Goal: Obtain resource: Download file/media

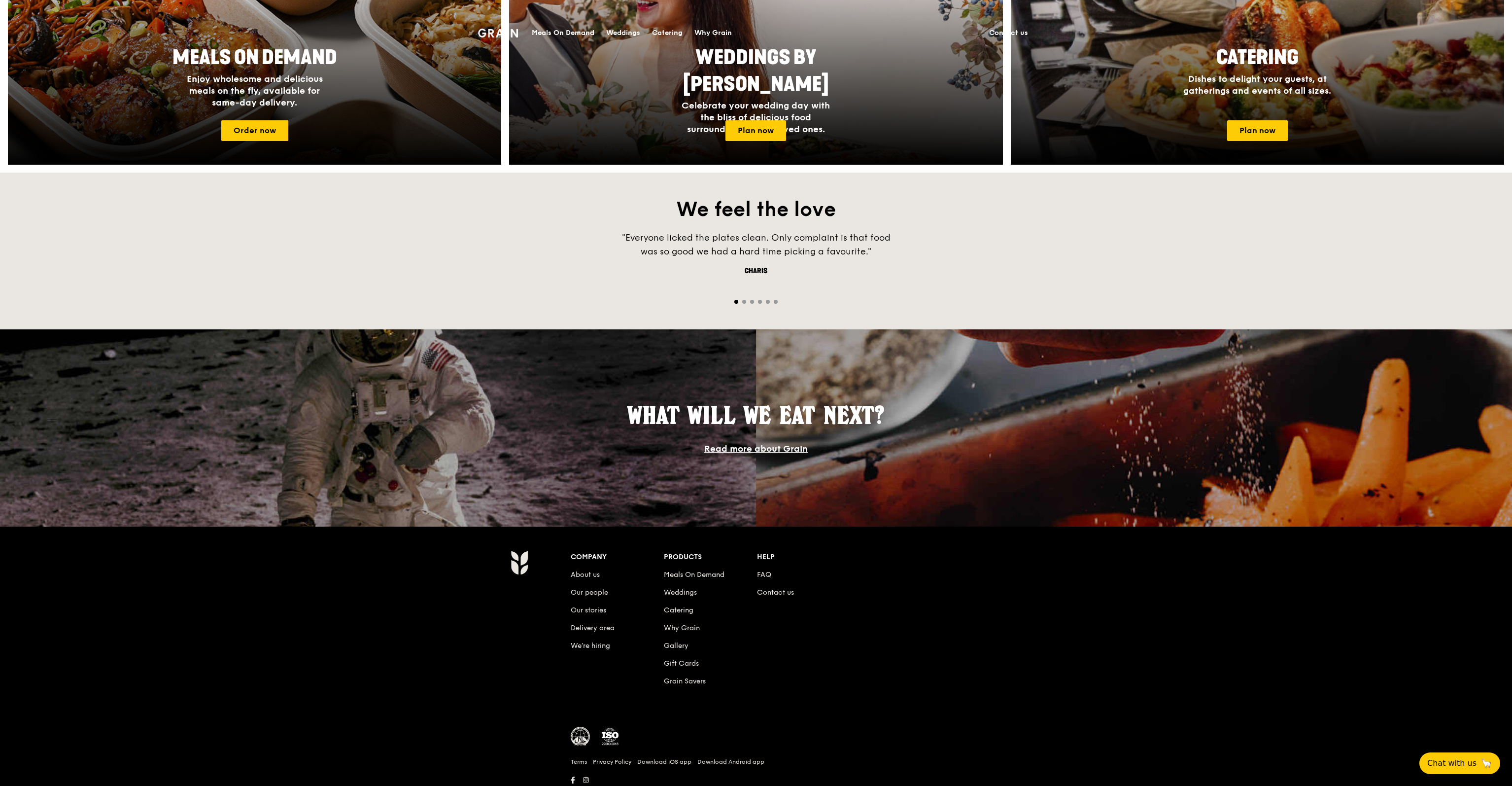
scroll to position [548, 0]
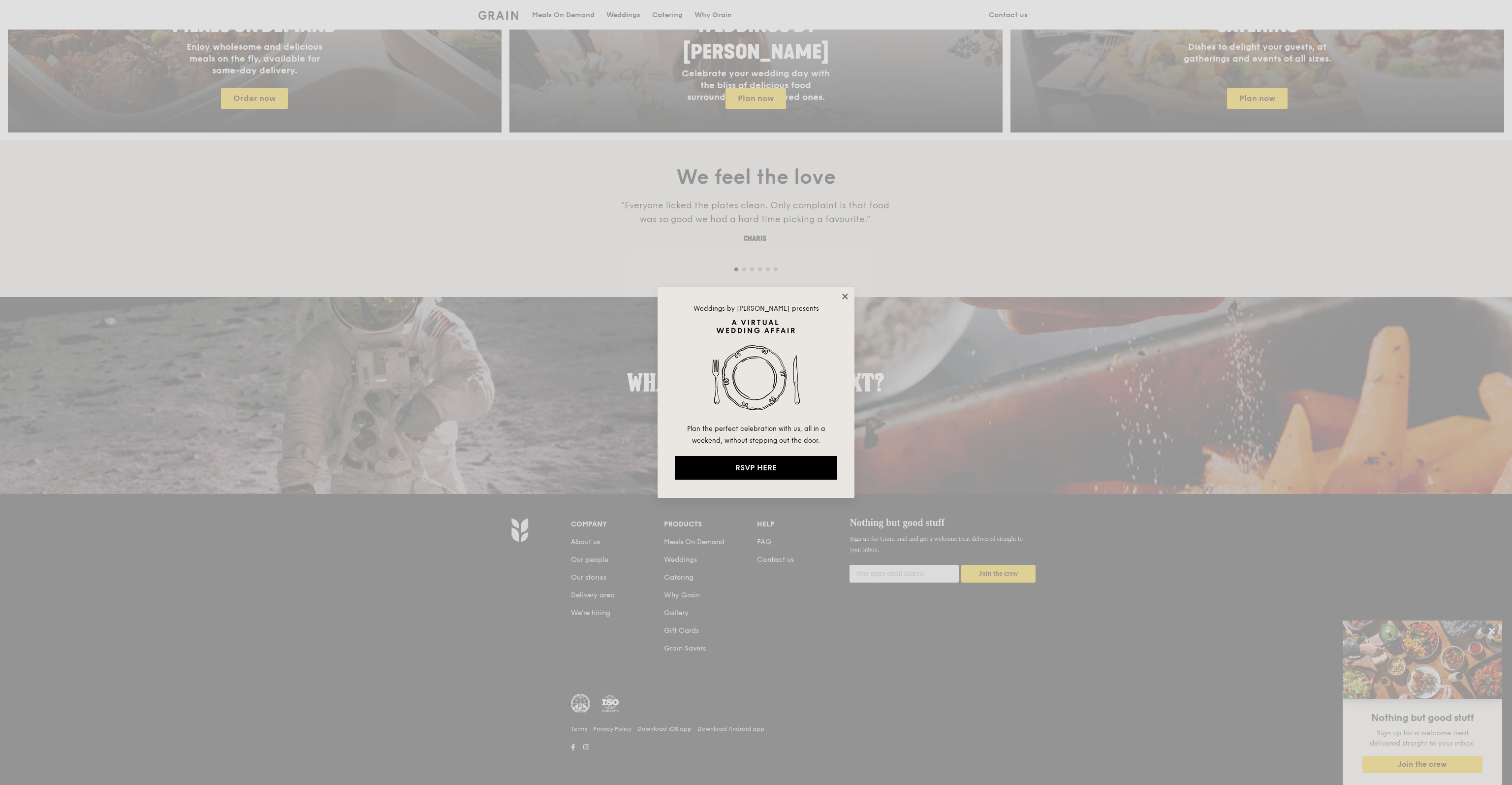
click at [843, 292] on icon at bounding box center [845, 296] width 9 height 9
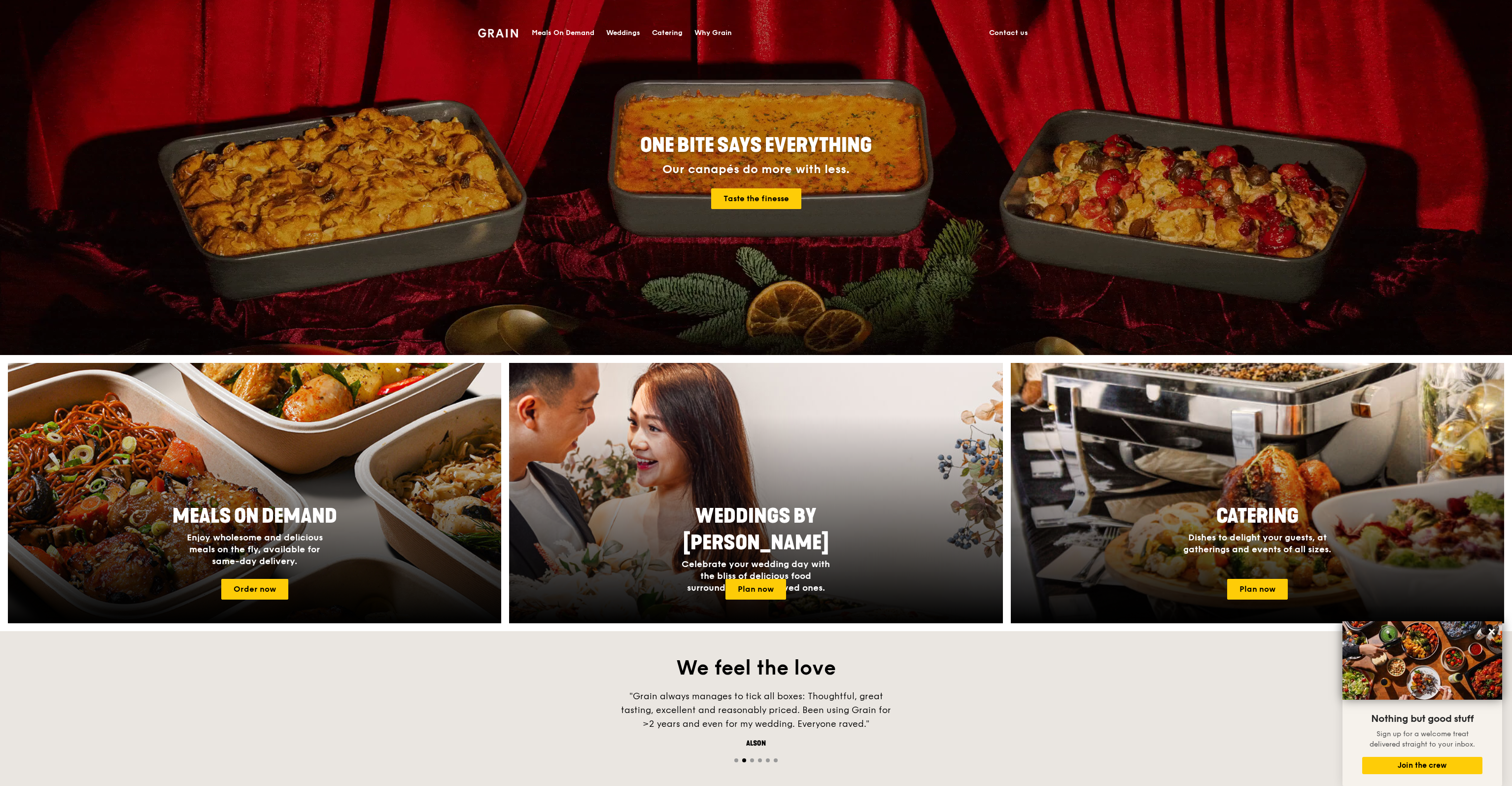
scroll to position [0, 0]
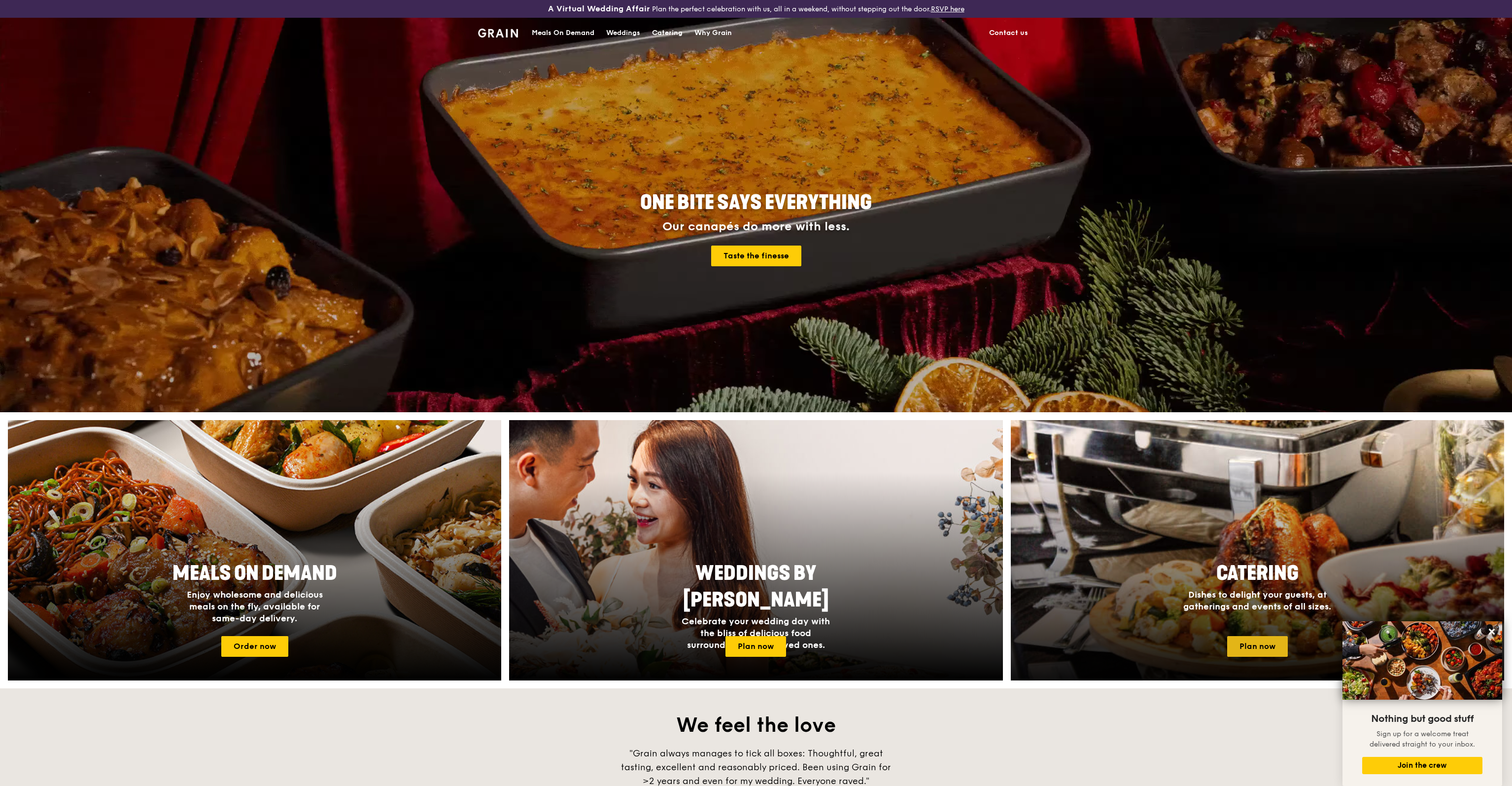
click at [1263, 644] on link "Plan now" at bounding box center [1257, 646] width 61 height 21
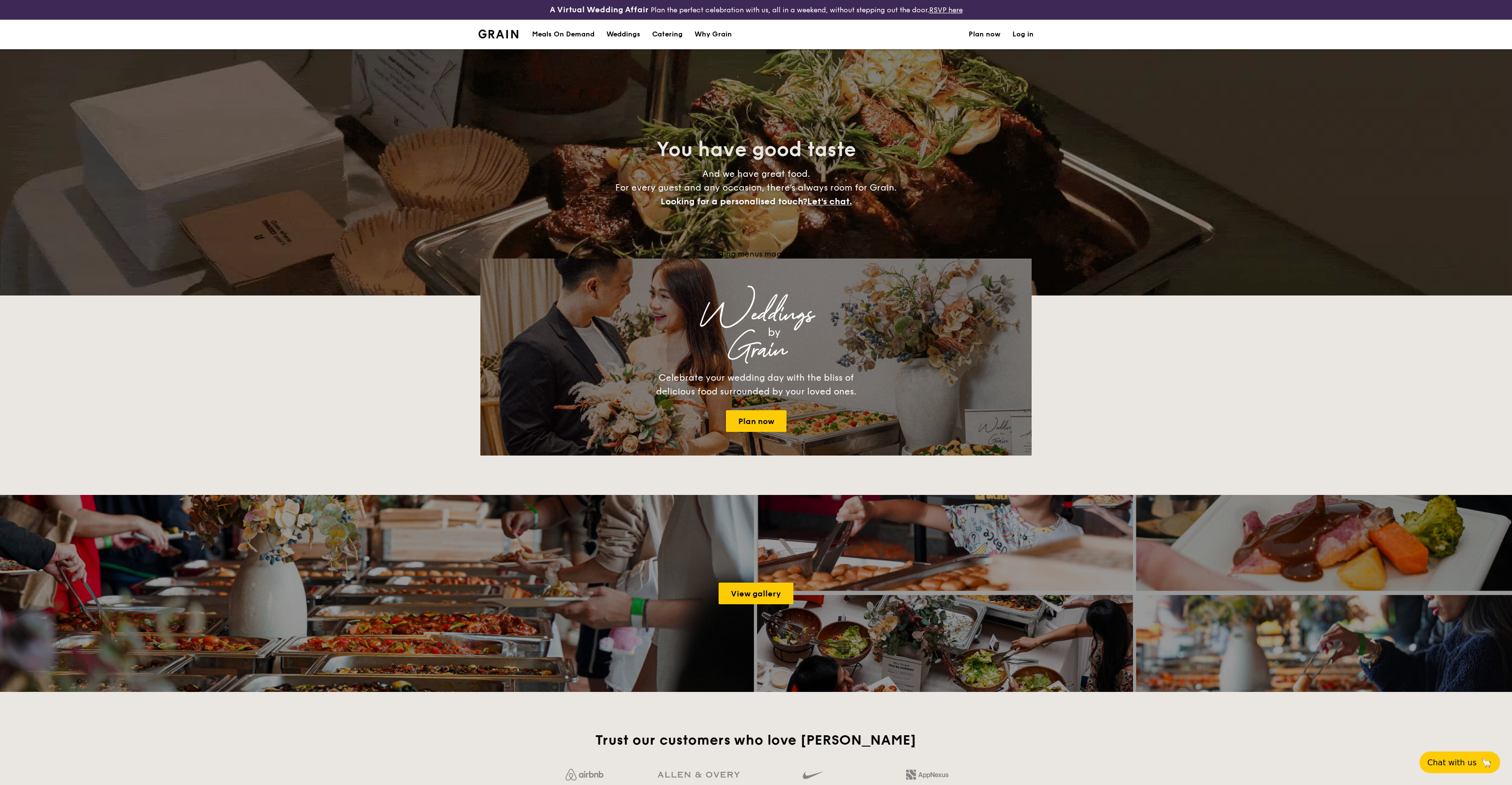
select select
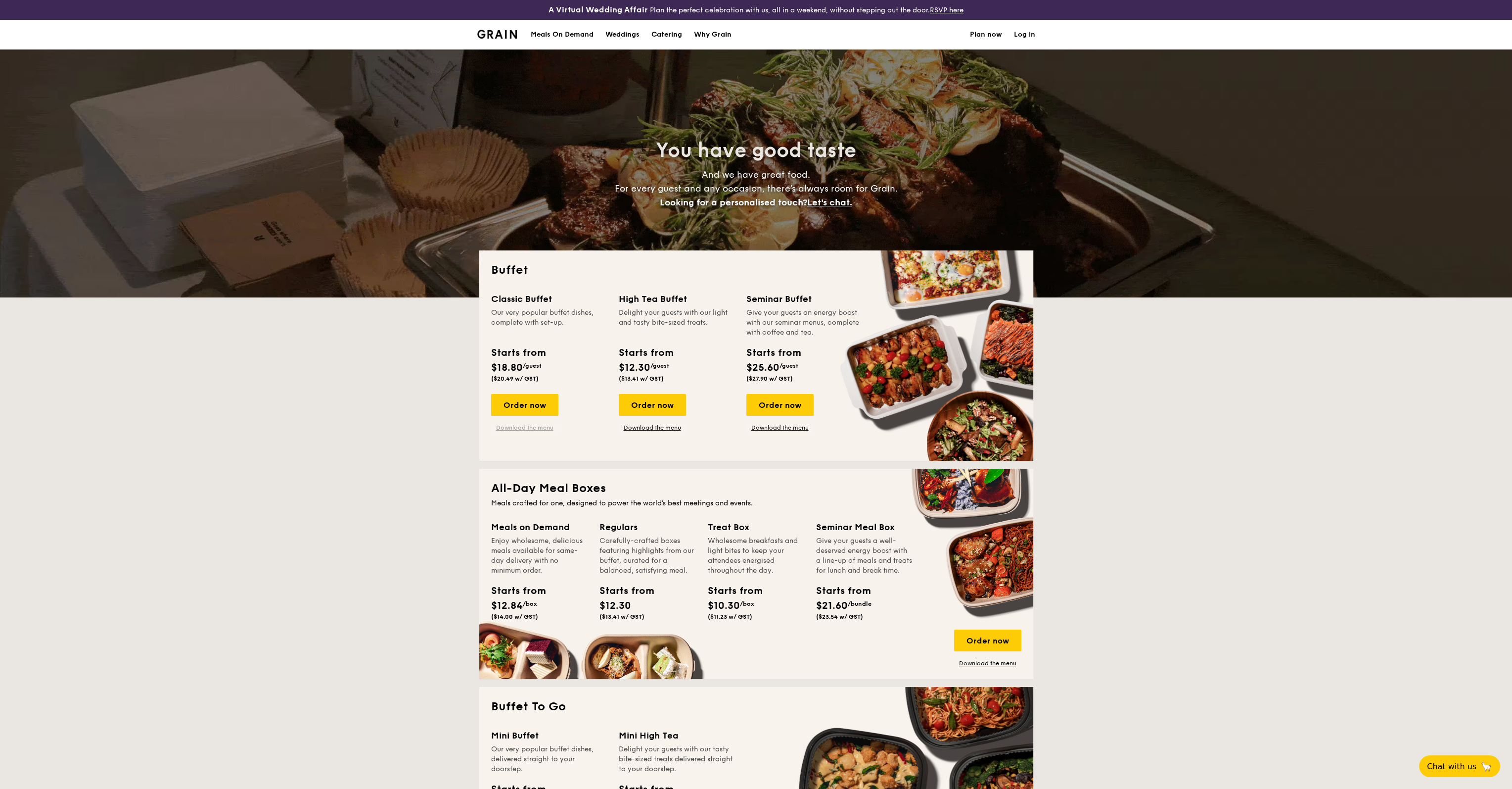
click at [550, 430] on link "Download the menu" at bounding box center [525, 427] width 67 height 8
click at [655, 427] on link "Download the menu" at bounding box center [652, 427] width 67 height 8
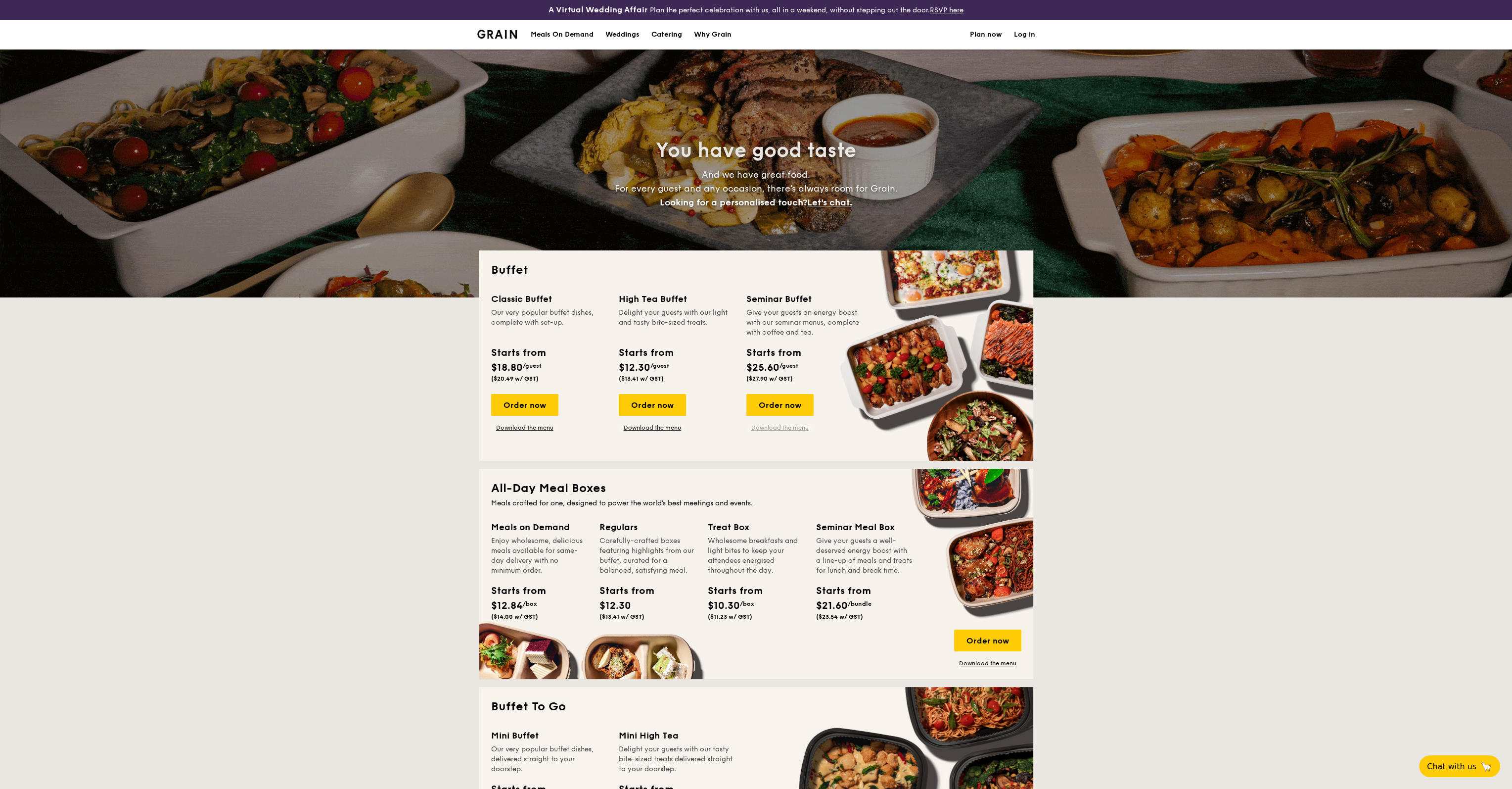
click at [789, 424] on link "Download the menu" at bounding box center [780, 427] width 67 height 8
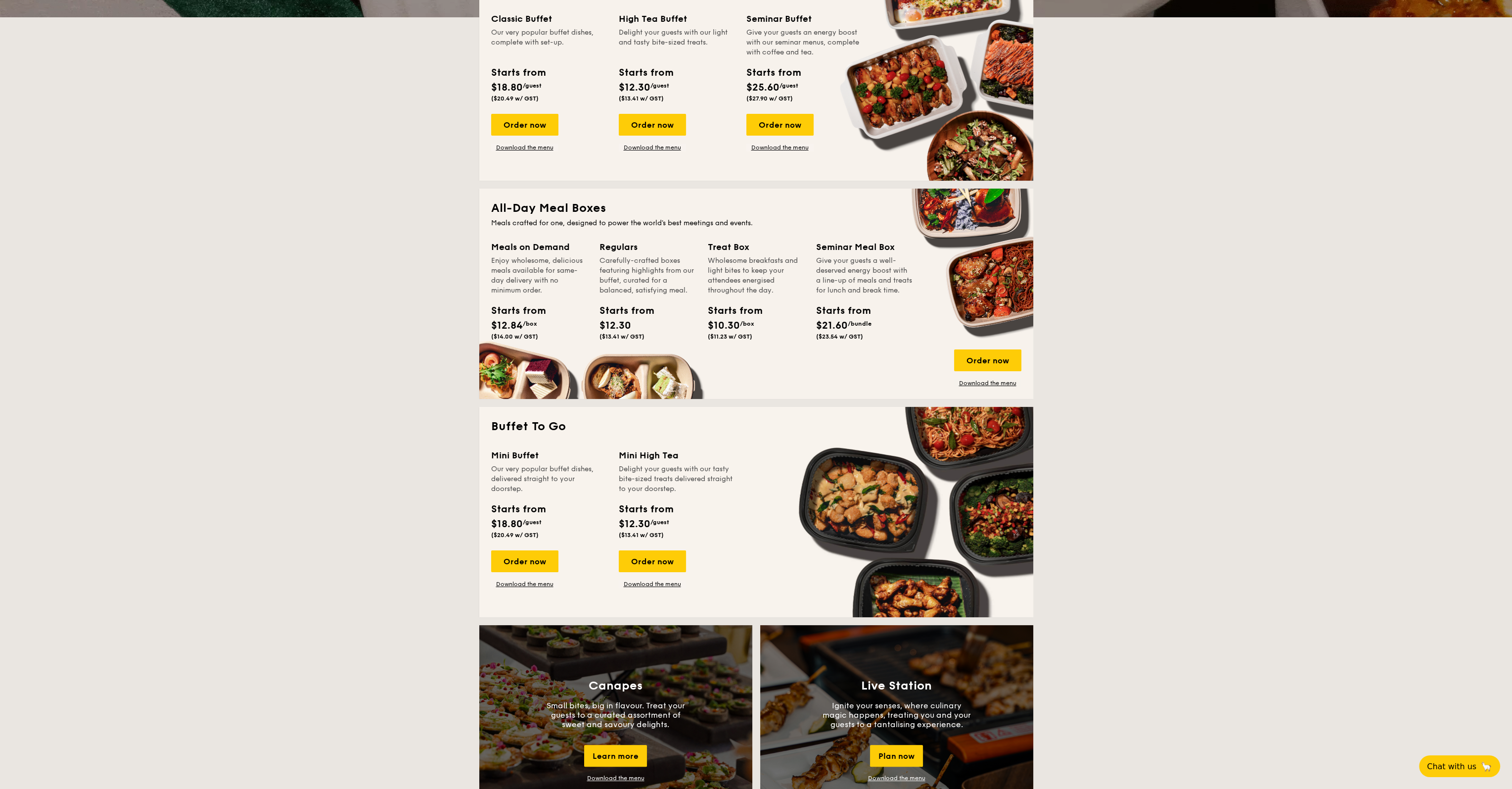
scroll to position [297, 0]
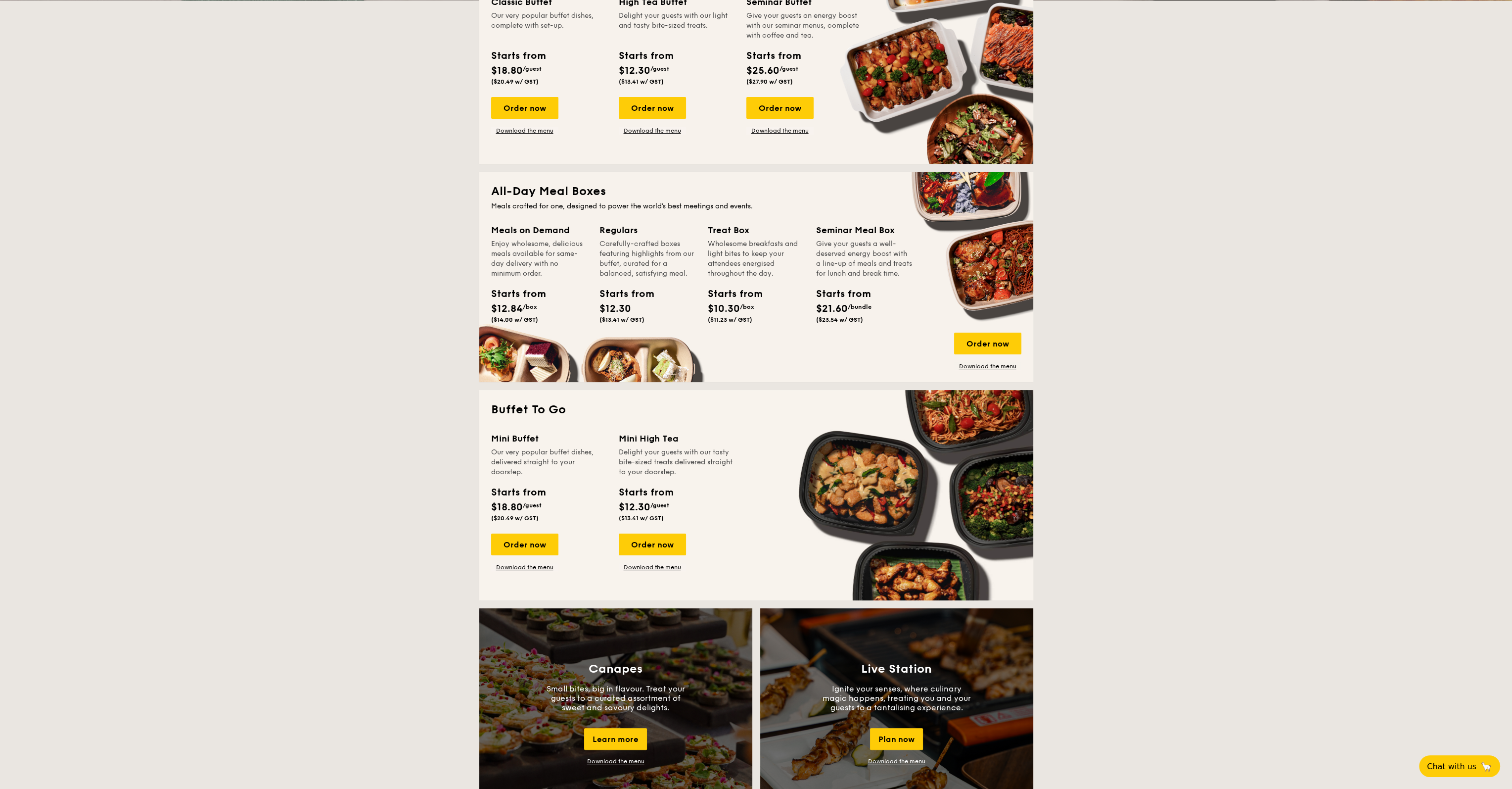
click at [516, 463] on div "Our very popular buffet dishes, delivered straight to your doorstep." at bounding box center [549, 462] width 116 height 30
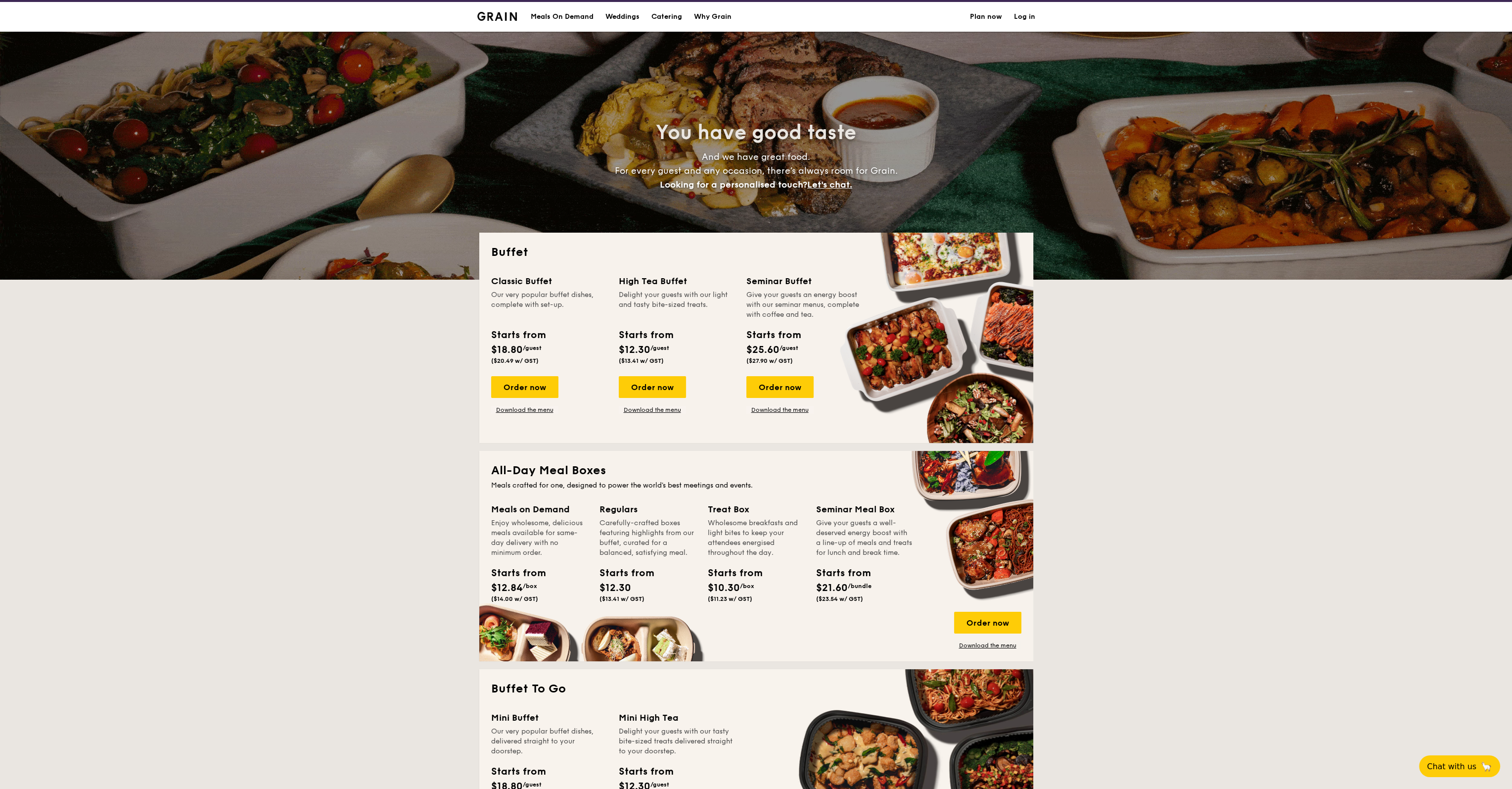
scroll to position [0, 0]
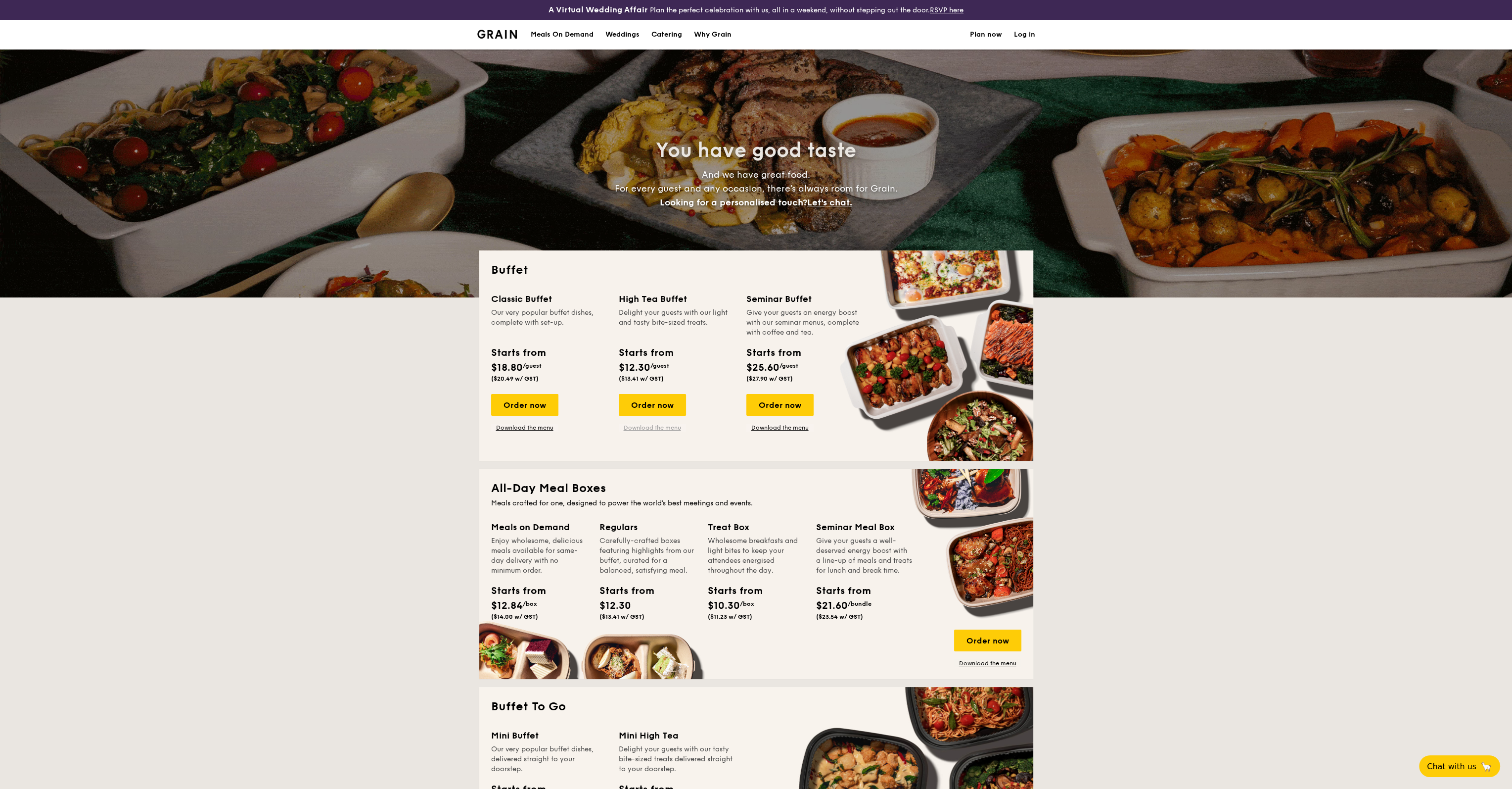
click at [670, 427] on link "Download the menu" at bounding box center [652, 427] width 67 height 8
click at [754, 428] on link "Download the menu" at bounding box center [780, 427] width 67 height 8
